Goal: Task Accomplishment & Management: Manage account settings

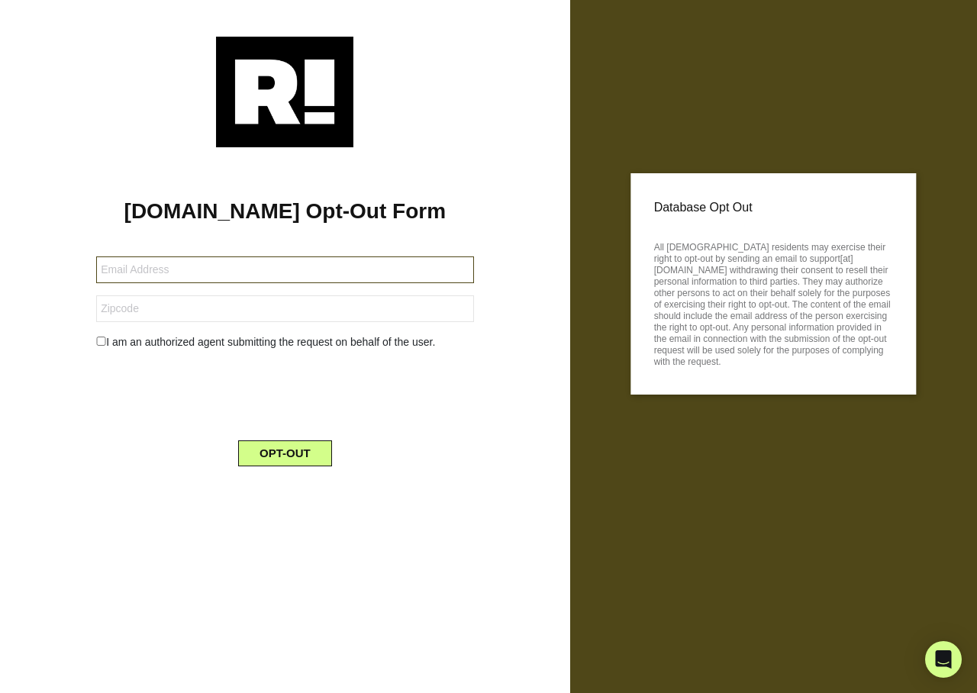
type input "[EMAIL_ADDRESS][DOMAIN_NAME]"
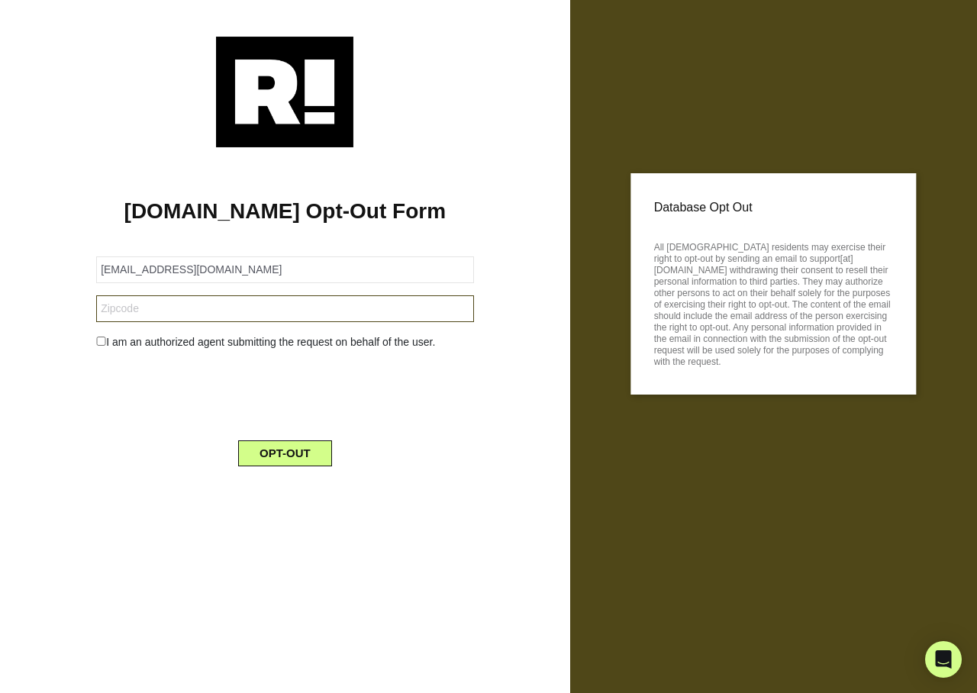
type input "29582"
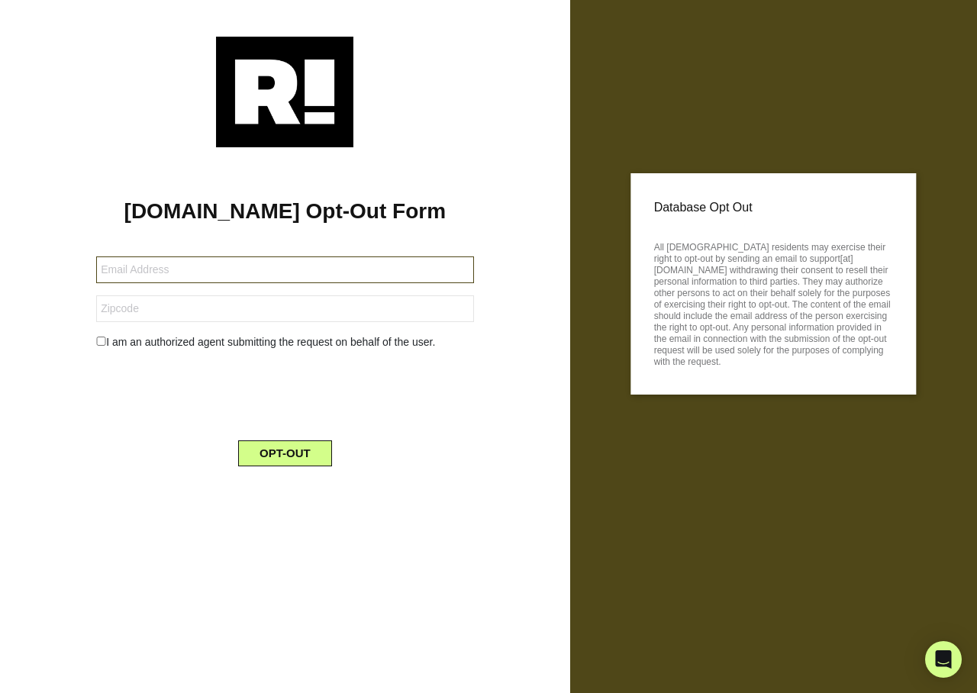
type input "[EMAIL_ADDRESS][DOMAIN_NAME]"
type input "29745"
